Goal: Obtain resource: Download file/media

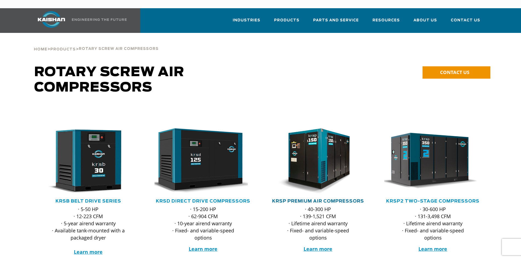
click at [306, 199] on link "KRSP Premium Air Compressors" at bounding box center [318, 201] width 92 height 4
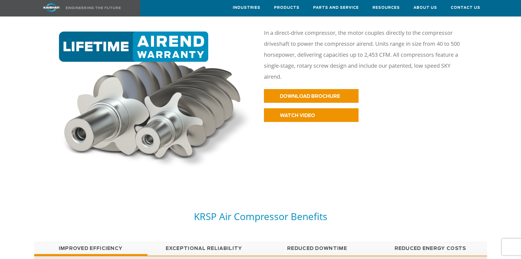
scroll to position [301, 0]
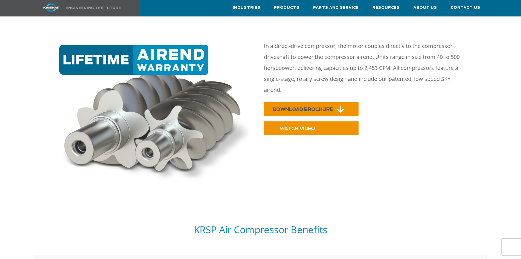
click at [290, 102] on link "DOWNLOAD BROCHURE" at bounding box center [311, 109] width 95 height 14
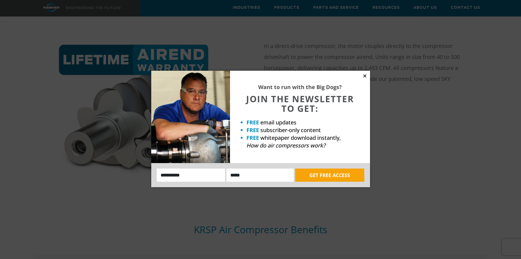
click at [365, 74] on icon at bounding box center [365, 75] width 5 height 5
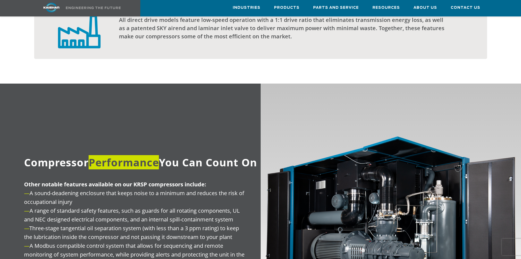
scroll to position [657, 0]
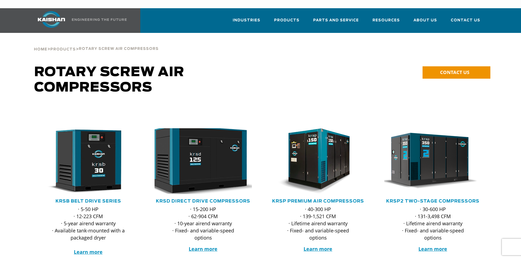
click at [230, 157] on img at bounding box center [199, 161] width 107 height 72
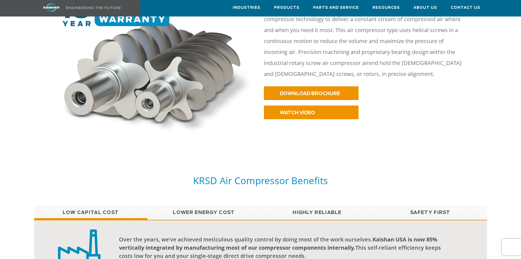
scroll to position [301, 0]
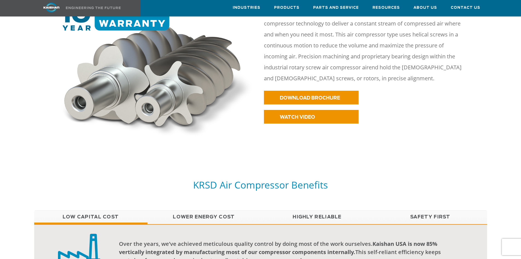
click at [214, 210] on link "Lower Energy Cost" at bounding box center [204, 217] width 113 height 14
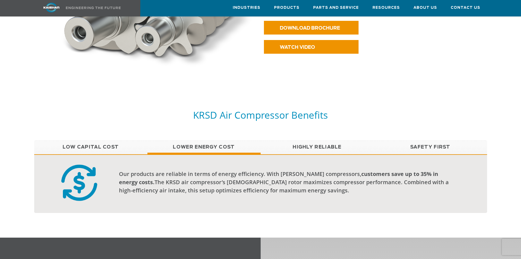
scroll to position [383, 0]
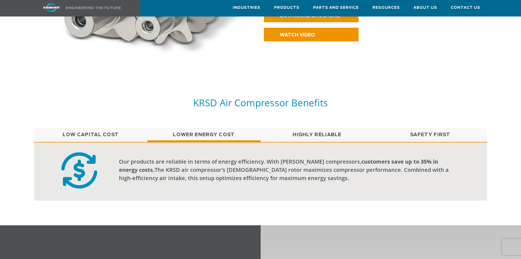
click at [327, 128] on link "Highly Reliable" at bounding box center [317, 135] width 113 height 14
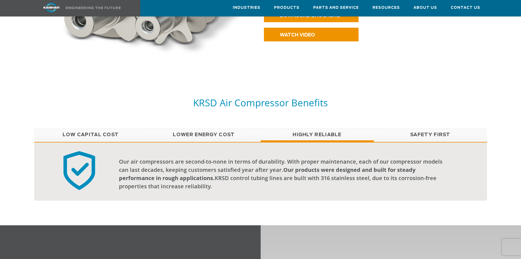
click at [424, 128] on link "Safety First" at bounding box center [430, 135] width 113 height 14
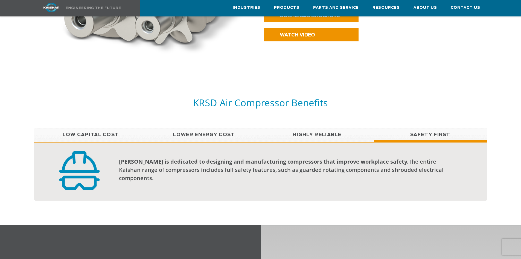
click at [212, 128] on link "Lower Energy Cost" at bounding box center [204, 135] width 113 height 14
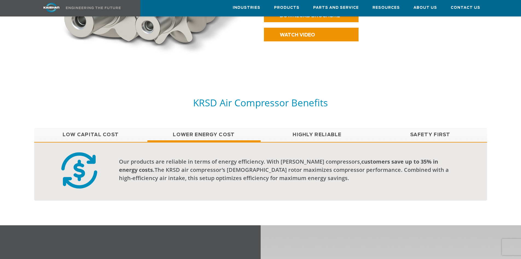
click at [82, 128] on link "Low Capital Cost" at bounding box center [90, 135] width 113 height 14
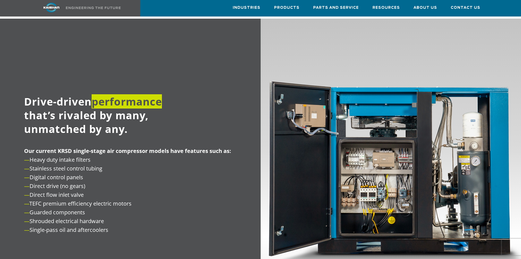
scroll to position [602, 0]
